Goal: Task Accomplishment & Management: Use online tool/utility

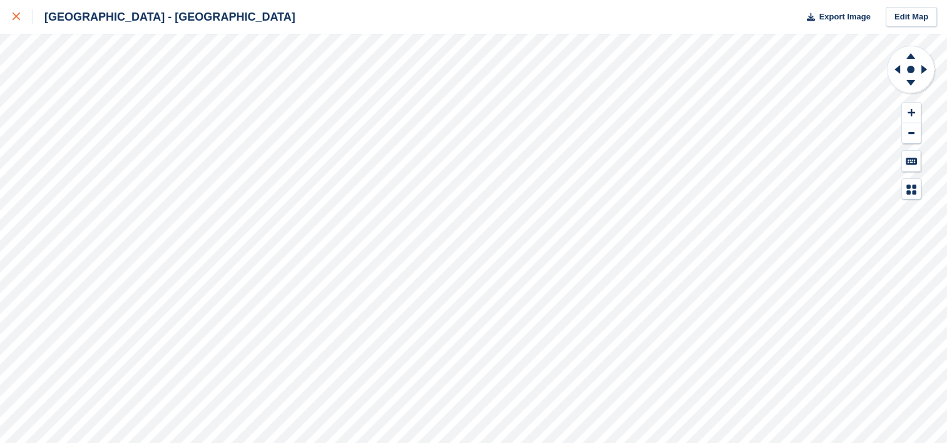
click at [21, 4] on link at bounding box center [16, 17] width 33 height 34
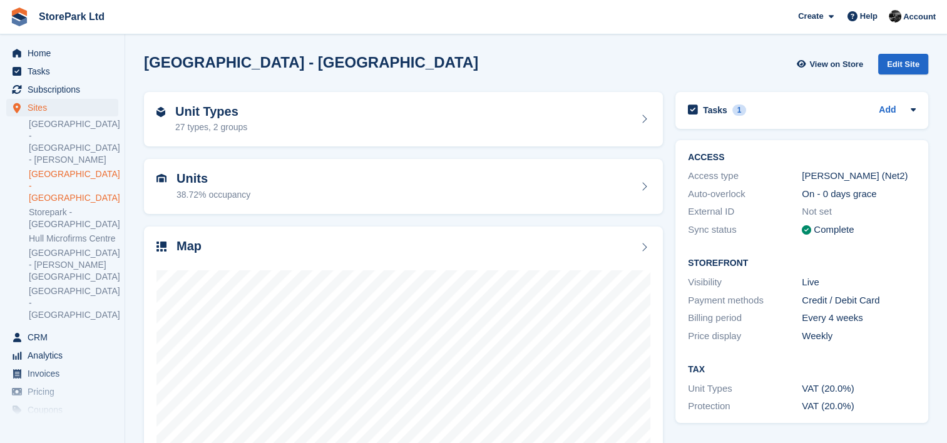
click at [30, 28] on link at bounding box center [19, 17] width 29 height 29
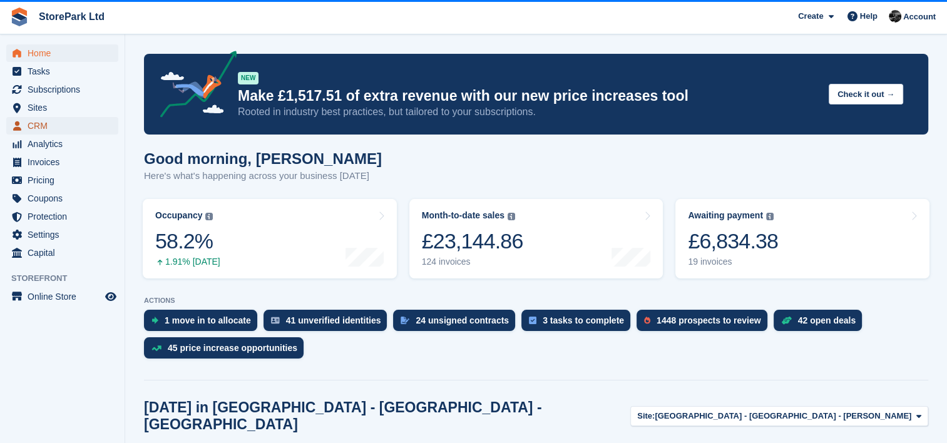
click at [55, 118] on span "CRM" at bounding box center [65, 126] width 75 height 18
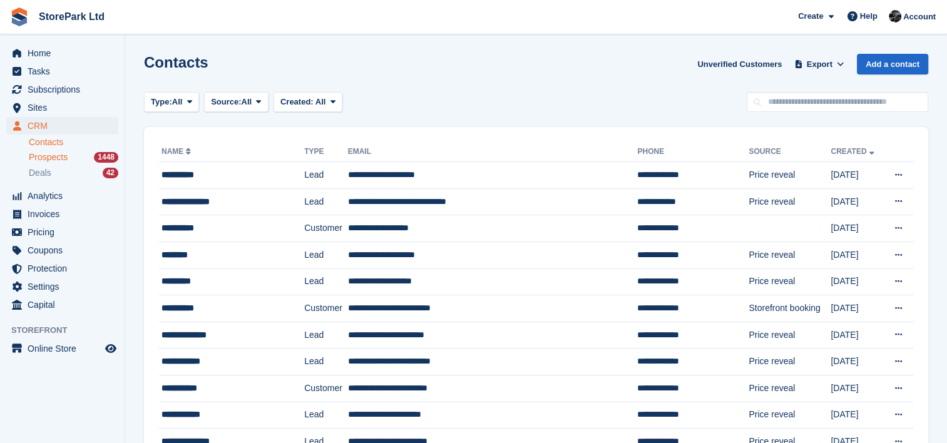
click at [63, 157] on span "Prospects" at bounding box center [48, 157] width 39 height 12
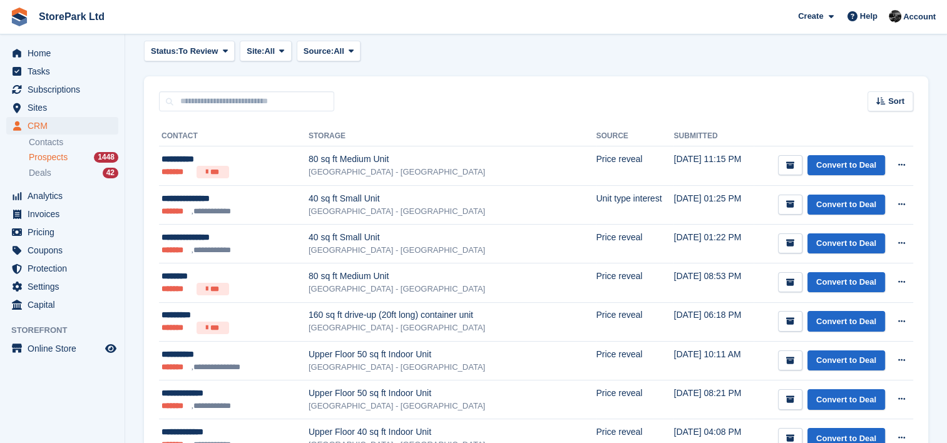
scroll to position [144, 0]
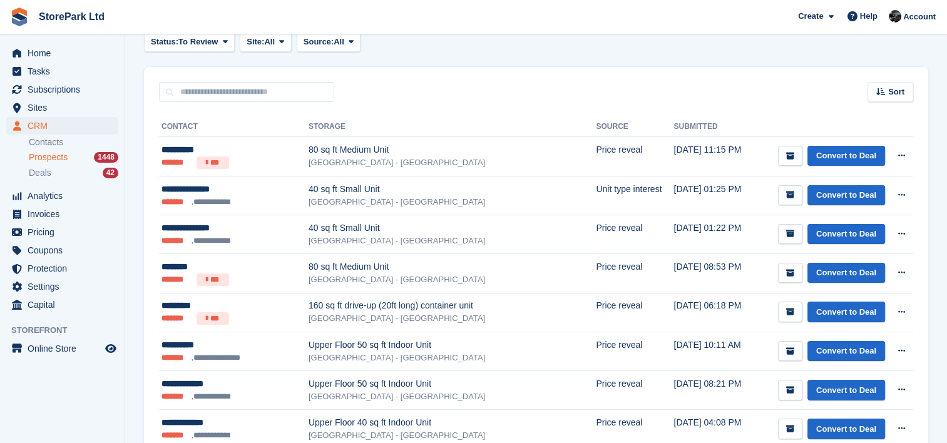
click at [60, 155] on span "Prospects" at bounding box center [48, 157] width 39 height 12
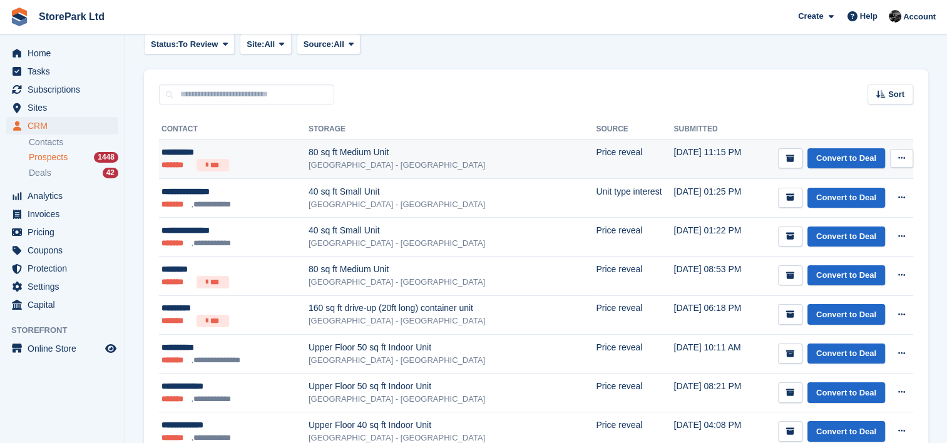
scroll to position [130, 0]
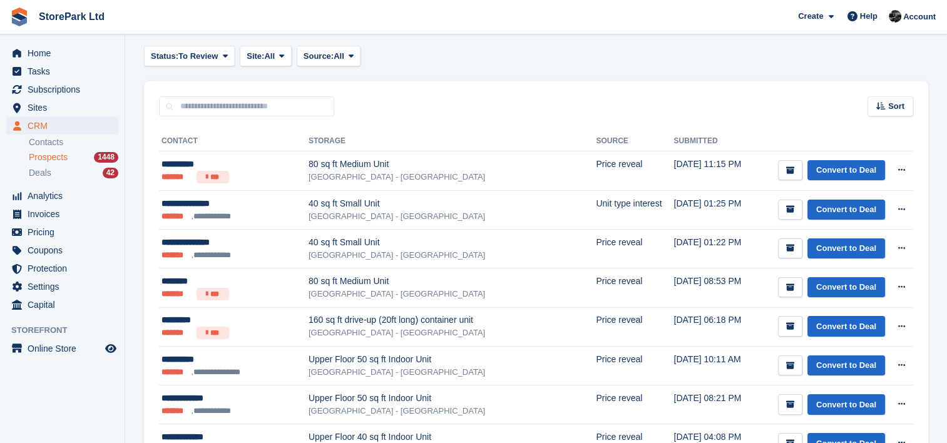
click at [439, 101] on div "Sort Sort by Date submitted Submitted (oldest first) Submitted (newest first)" at bounding box center [536, 99] width 784 height 36
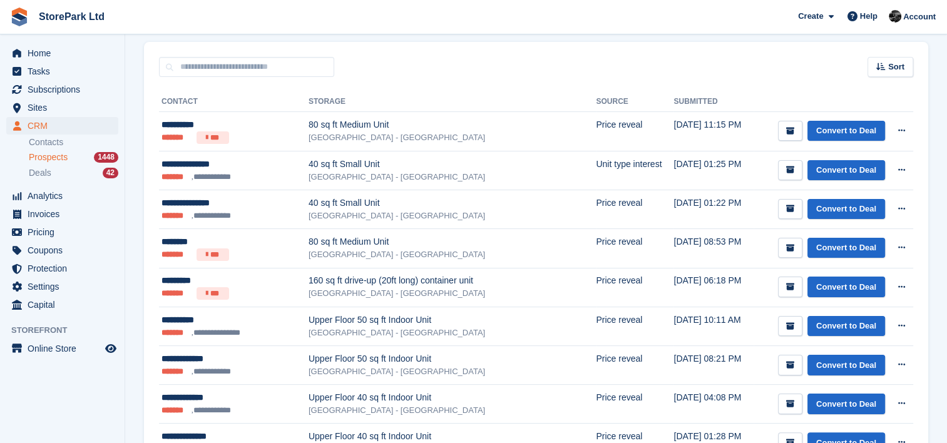
scroll to position [168, 0]
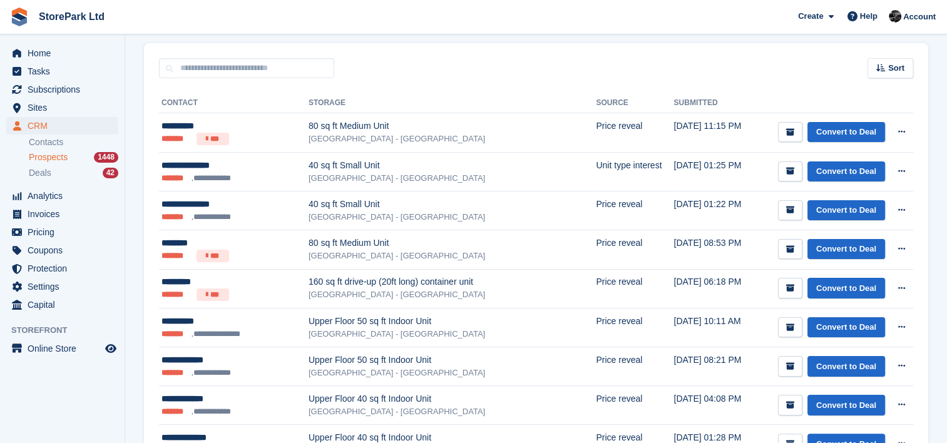
click at [434, 73] on div "Sort Sort by Date submitted Submitted (oldest first) Submitted (newest first)" at bounding box center [536, 61] width 784 height 36
click at [419, 61] on div "Sort Sort by Date submitted Submitted (oldest first) Submitted (newest first)" at bounding box center [536, 61] width 784 height 36
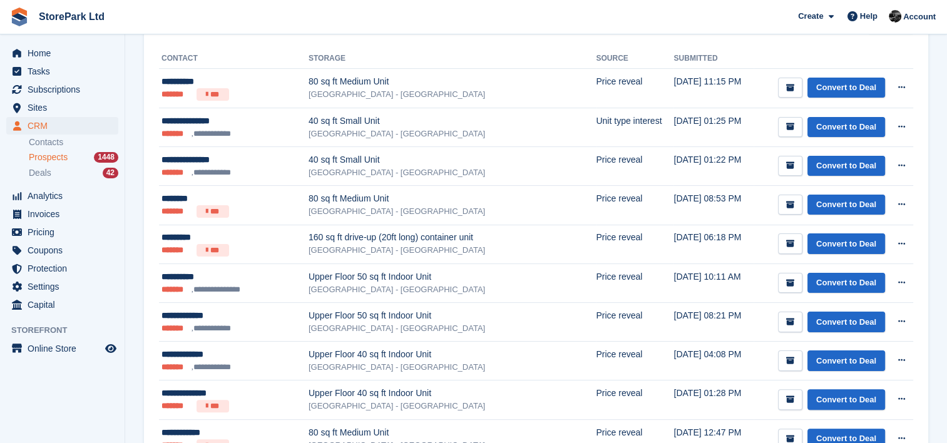
scroll to position [213, 0]
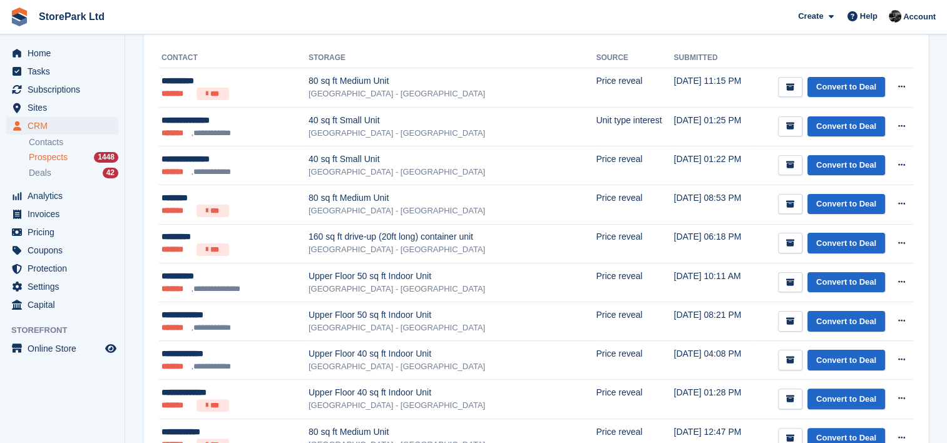
click at [58, 158] on span "Prospects" at bounding box center [48, 157] width 39 height 12
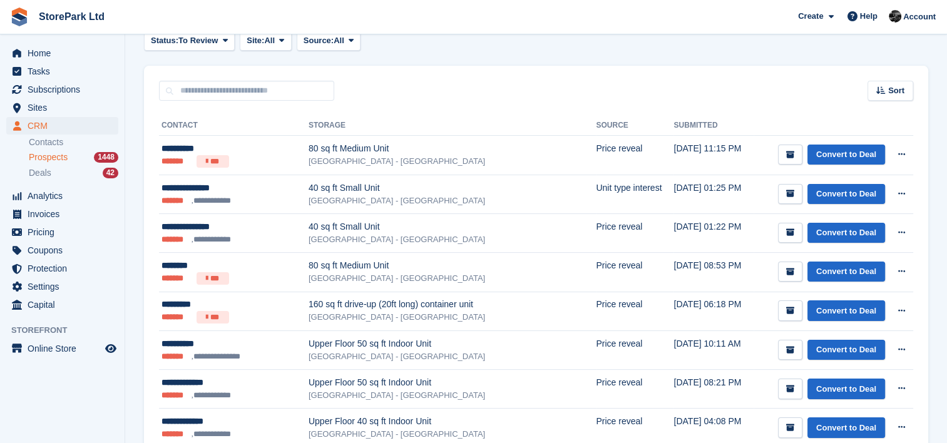
scroll to position [146, 0]
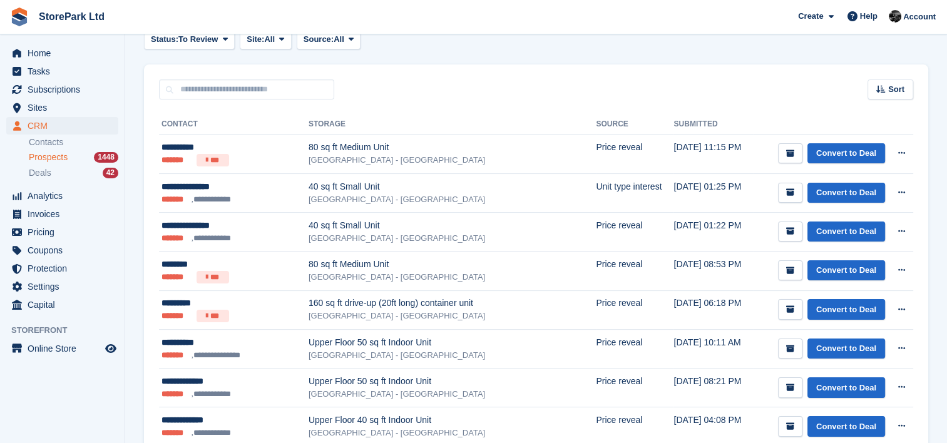
click at [455, 88] on div "Sort Sort by Date submitted Submitted (oldest first) Submitted (newest first)" at bounding box center [536, 82] width 784 height 36
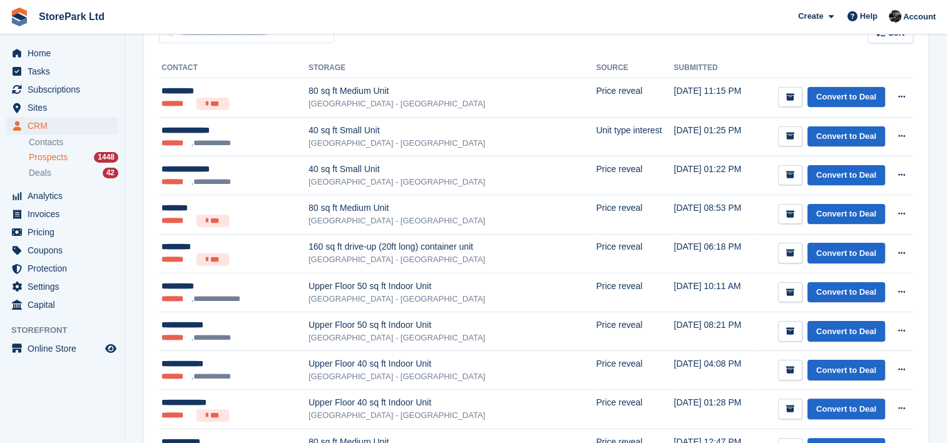
scroll to position [203, 0]
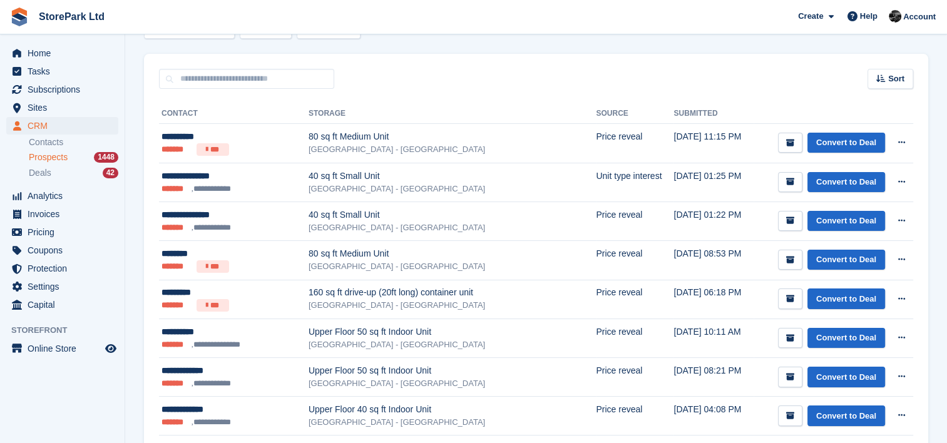
scroll to position [158, 0]
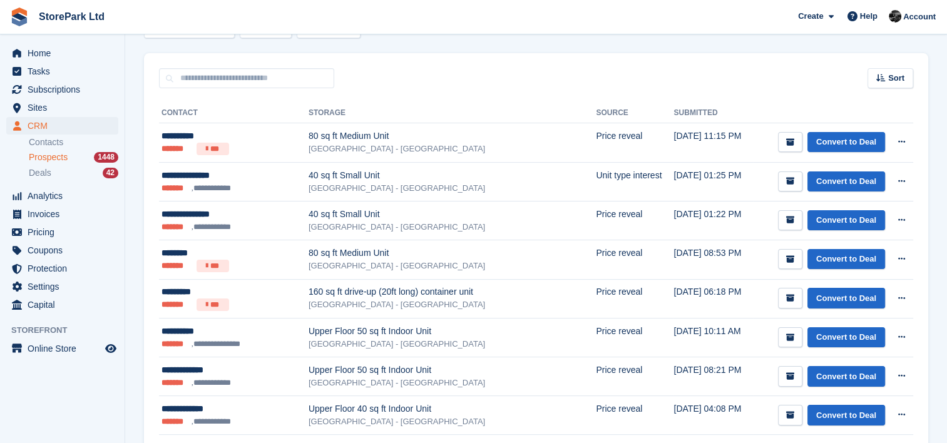
click at [428, 53] on div "Sort Sort by Date submitted Submitted (oldest first) Submitted (newest first)" at bounding box center [536, 71] width 784 height 36
click at [489, 66] on div "Sort Sort by Date submitted Submitted (oldest first) Submitted (newest first)" at bounding box center [536, 71] width 784 height 36
click at [63, 105] on span "Sites" at bounding box center [65, 108] width 75 height 18
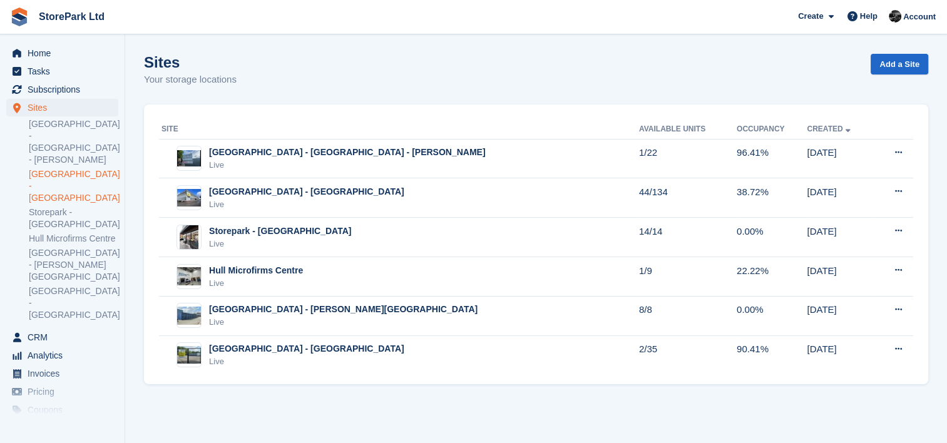
click at [98, 168] on link "[GEOGRAPHIC_DATA] - [GEOGRAPHIC_DATA]" at bounding box center [74, 186] width 90 height 36
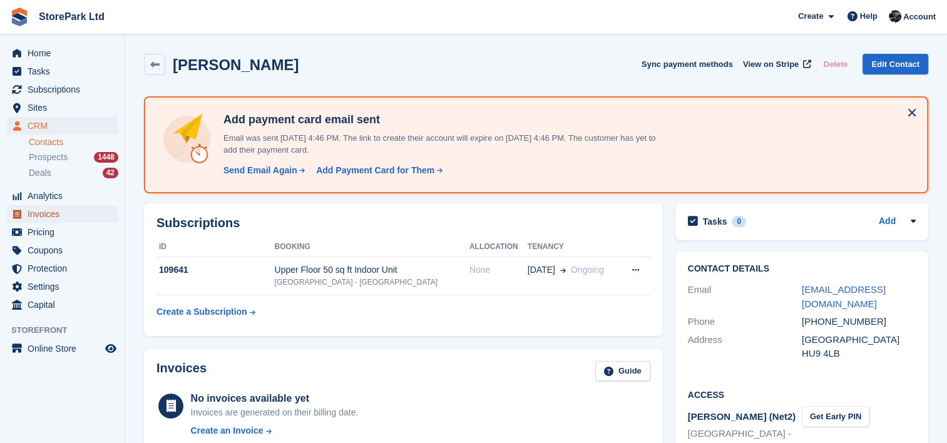
click at [66, 218] on span "Invoices" at bounding box center [65, 214] width 75 height 18
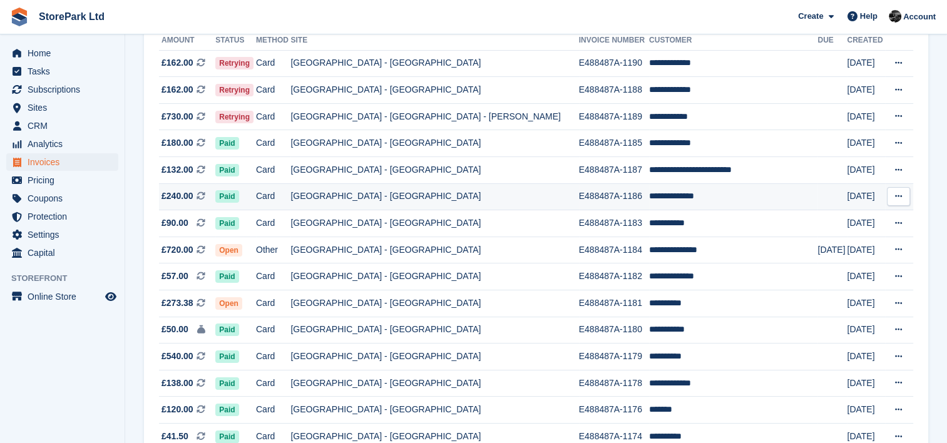
scroll to position [160, 0]
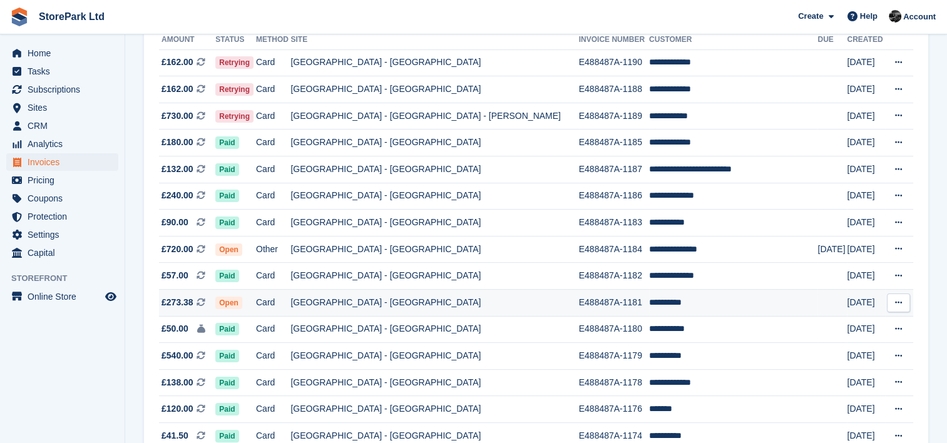
click at [579, 303] on td "E488487A-1181" at bounding box center [614, 303] width 70 height 27
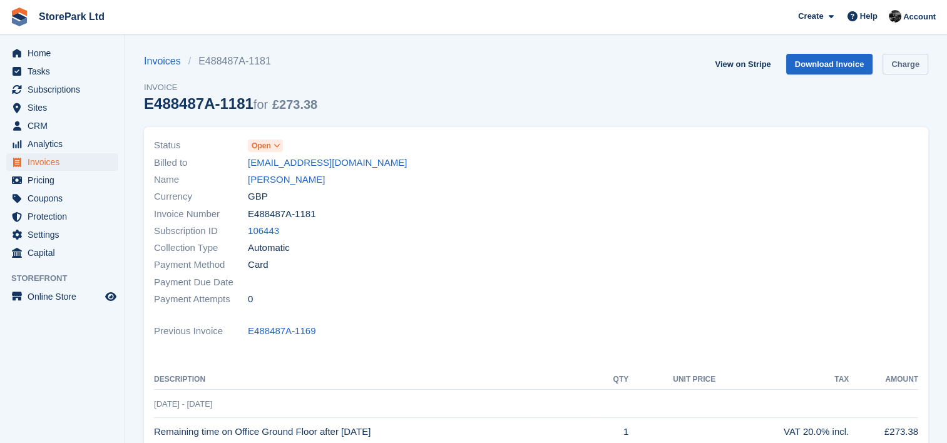
click at [894, 71] on link "Charge" at bounding box center [906, 64] width 46 height 21
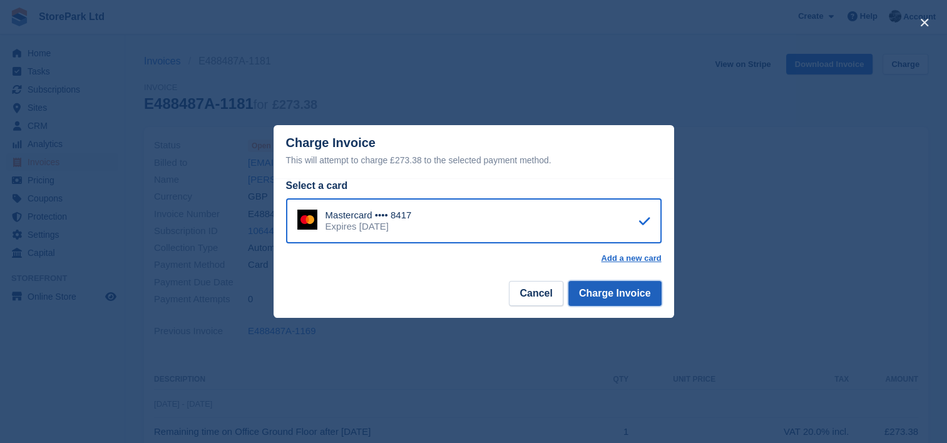
click at [635, 295] on button "Charge Invoice" at bounding box center [614, 293] width 93 height 25
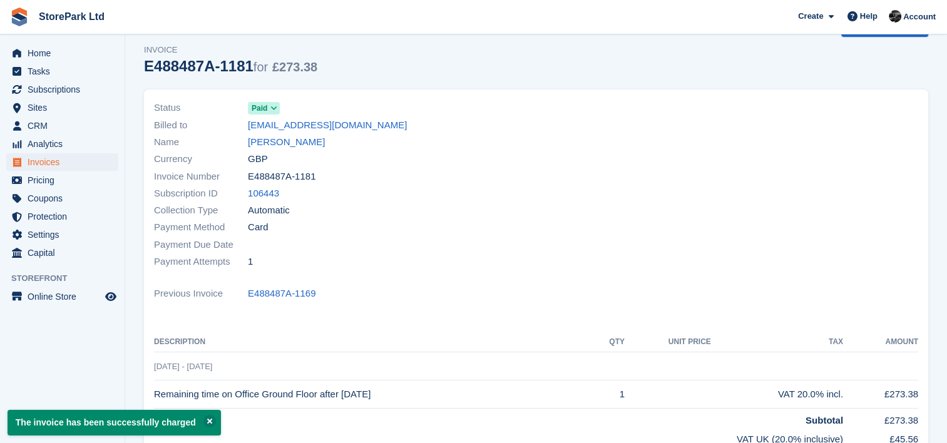
scroll to position [35, 0]
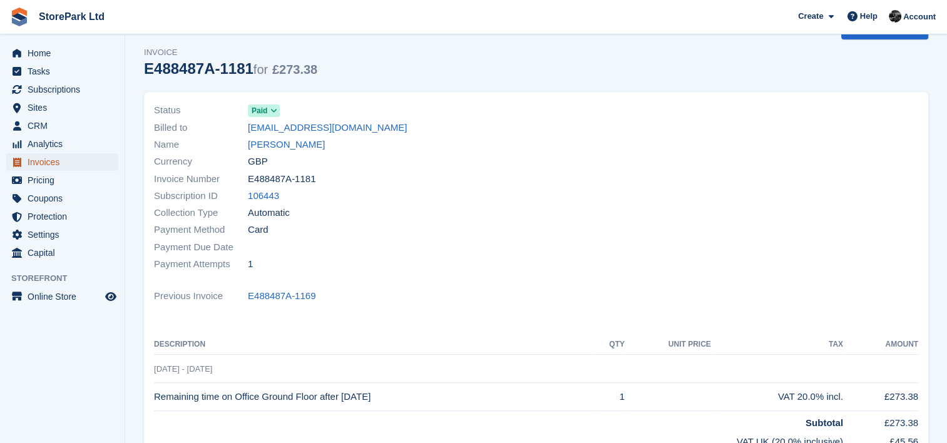
click at [50, 167] on span "Invoices" at bounding box center [65, 162] width 75 height 18
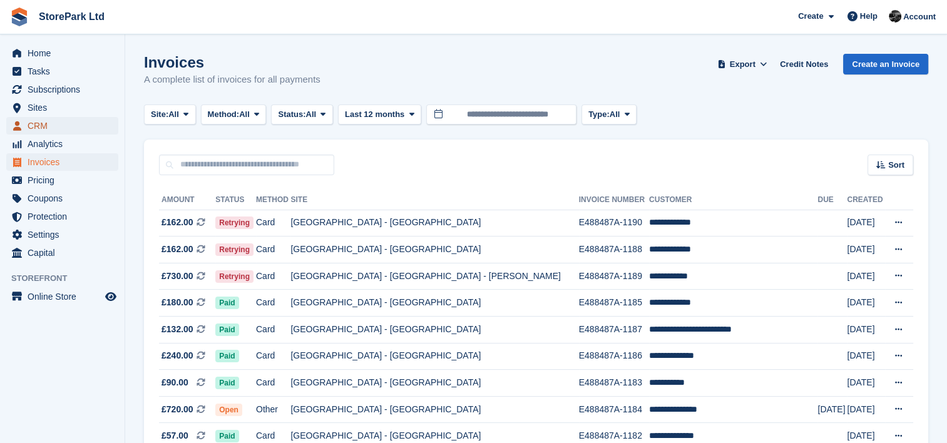
click at [45, 127] on span "CRM" at bounding box center [65, 126] width 75 height 18
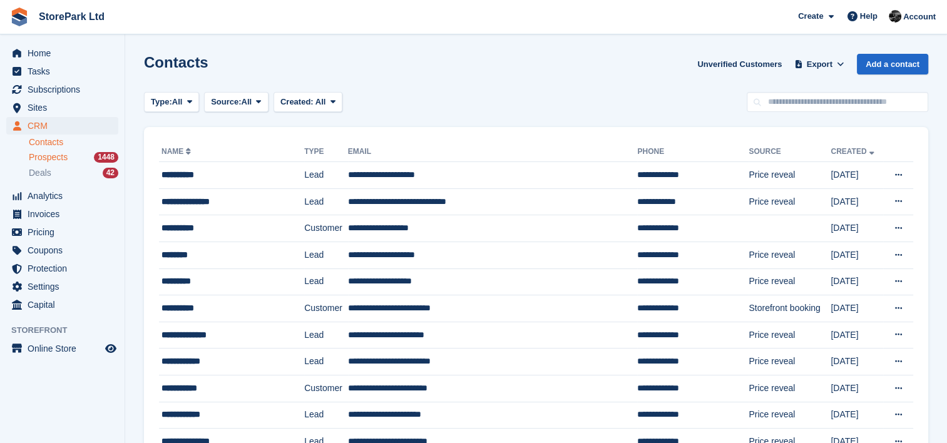
click at [59, 155] on span "Prospects" at bounding box center [48, 157] width 39 height 12
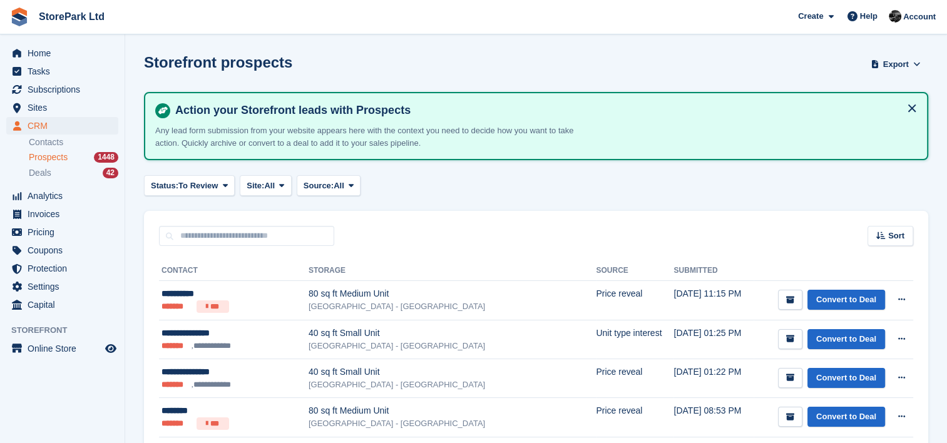
click at [471, 215] on div "Sort Sort by Date submitted Submitted (oldest first) Submitted (newest first)" at bounding box center [536, 229] width 784 height 36
click at [573, 194] on div "Status: To Review All Archived To Review Site: All All [GEOGRAPHIC_DATA] - [GEO…" at bounding box center [536, 185] width 784 height 21
click at [578, 194] on div "Status: To Review All Archived To Review Site: All All [GEOGRAPHIC_DATA] - [GEO…" at bounding box center [536, 185] width 784 height 21
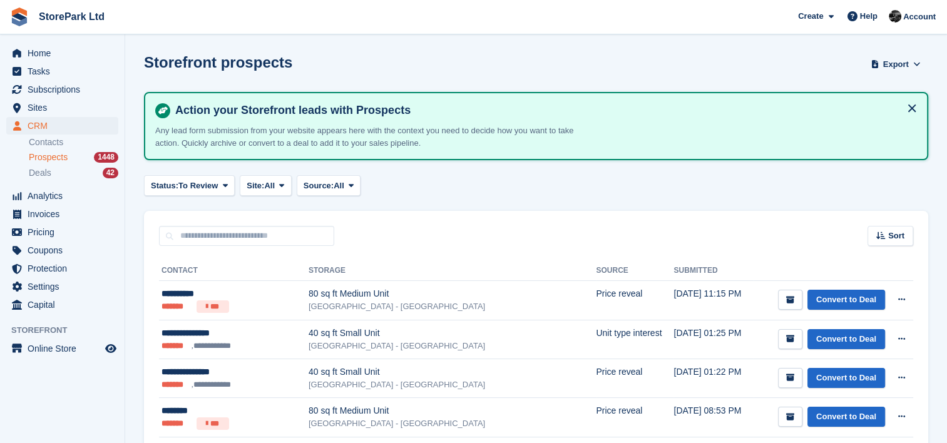
click at [653, 190] on div "Status: To Review All Archived To Review Site: All All [GEOGRAPHIC_DATA] - [GEO…" at bounding box center [536, 185] width 784 height 21
click at [664, 190] on div "Status: To Review All Archived To Review Site: All All [GEOGRAPHIC_DATA] - [GEO…" at bounding box center [536, 185] width 784 height 21
